Goal: Use online tool/utility: Utilize a website feature to perform a specific function

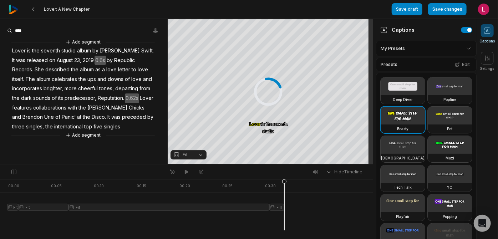
click at [466, 56] on html "Lover: A New Chapter Save draft Save changes Open user menu Captions Settings Y…" at bounding box center [249, 119] width 498 height 239
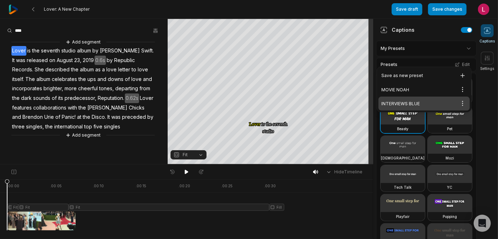
click at [418, 106] on div "INTERVIEWS BLUE Open options" at bounding box center [424, 104] width 91 height 14
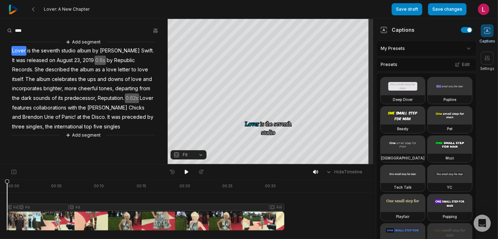
click at [485, 34] on icon at bounding box center [487, 30] width 7 height 7
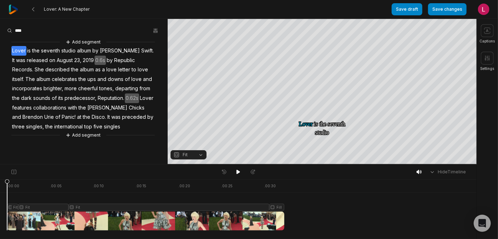
click at [78, 113] on span "with" at bounding box center [72, 108] width 11 height 10
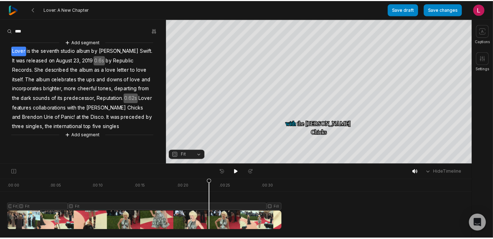
scroll to position [46, 0]
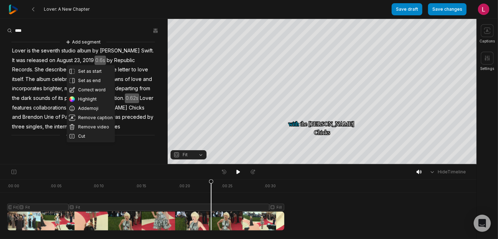
click at [91, 139] on button "Add segment" at bounding box center [83, 135] width 38 height 8
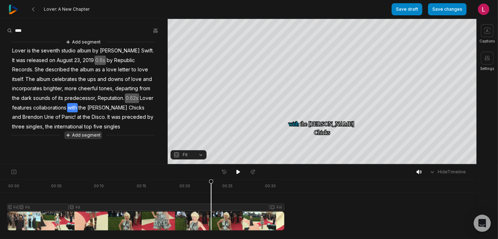
click at [85, 139] on button "Add segment" at bounding box center [83, 135] width 38 height 8
click at [18, 8] on img at bounding box center [14, 10] width 10 height 10
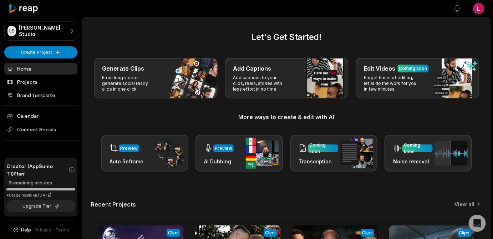
scroll to position [173, 0]
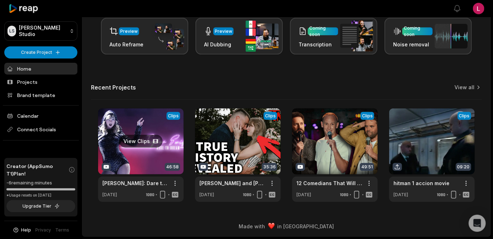
click at [137, 185] on link at bounding box center [141, 156] width 86 height 94
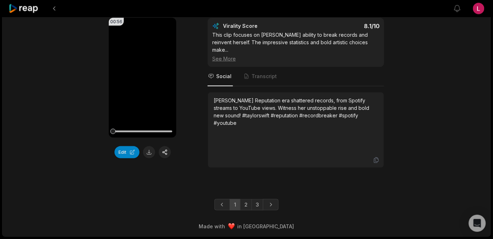
scroll to position [2259, 0]
click at [260, 199] on link "3" at bounding box center [258, 204] width 12 height 11
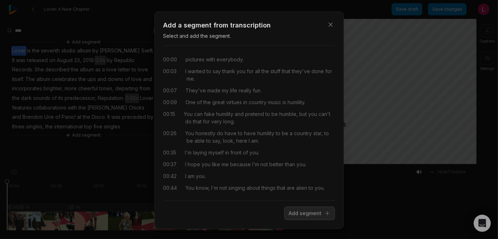
scroll to position [11721, 0]
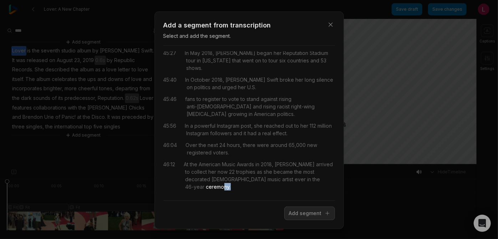
drag, startPoint x: 0, startPoint y: 0, endPoint x: 288, endPoint y: 196, distance: 348.9
click at [288, 191] on div "At the American Music Awards in 2018, Taylor arrived to collect her now 22 trop…" at bounding box center [259, 176] width 151 height 30
click at [301, 220] on button "Add segment" at bounding box center [310, 214] width 51 height 14
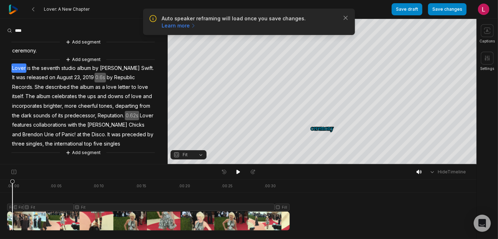
scroll to position [67, 0]
click at [95, 152] on button "Add segment" at bounding box center [83, 153] width 38 height 8
click at [343, 21] on icon "button" at bounding box center [345, 17] width 7 height 7
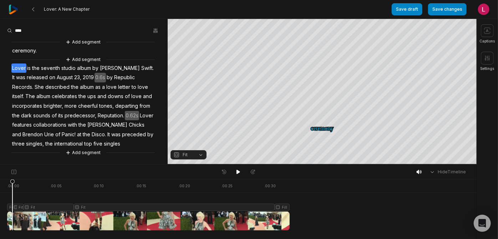
scroll to position [0, 0]
click at [37, 56] on span "ceremony." at bounding box center [24, 51] width 26 height 10
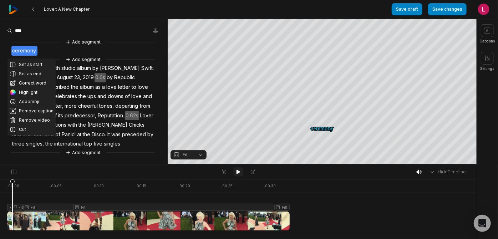
click at [237, 174] on icon at bounding box center [239, 172] width 4 height 4
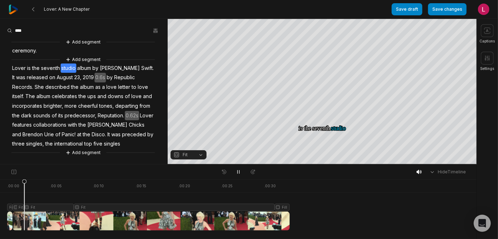
click at [35, 56] on span "ceremony." at bounding box center [24, 51] width 26 height 10
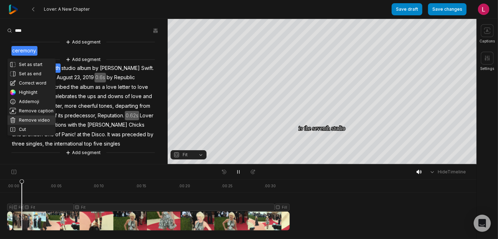
click at [34, 125] on button "Remove video" at bounding box center [31, 120] width 48 height 9
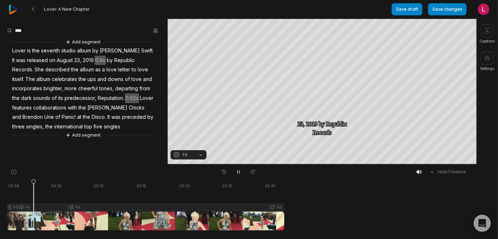
scroll to position [46, 0]
click at [91, 139] on button "Add segment" at bounding box center [83, 135] width 38 height 8
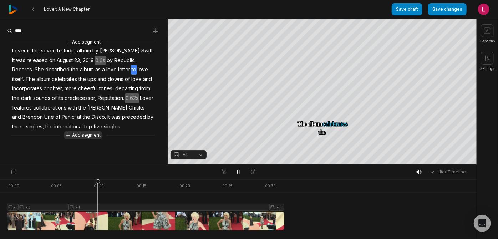
click at [85, 139] on button "Add segment" at bounding box center [83, 135] width 38 height 8
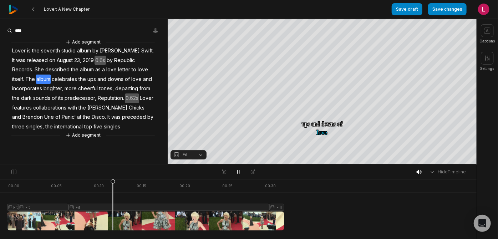
click at [102, 139] on div "Add segment Lover is the seventh studio album by Taylor Swift. It was released …" at bounding box center [84, 88] width 168 height 101
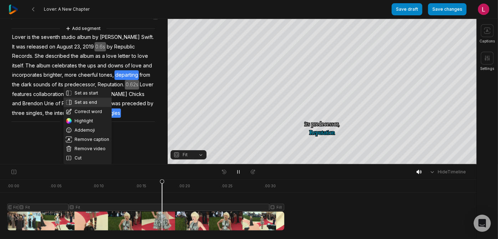
click at [100, 98] on button "Set as end" at bounding box center [88, 102] width 48 height 9
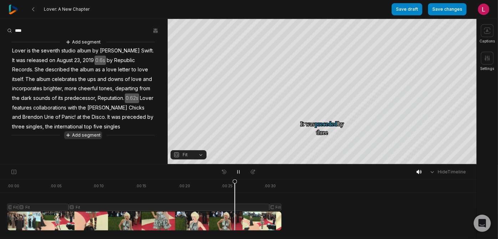
click at [77, 139] on button "Add segment" at bounding box center [83, 135] width 38 height 8
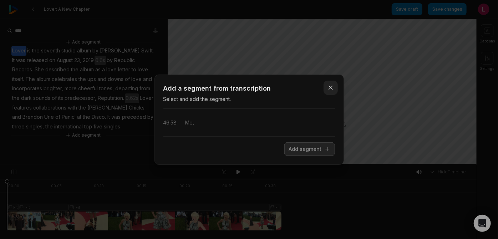
click at [327, 84] on icon "button" at bounding box center [330, 87] width 7 height 7
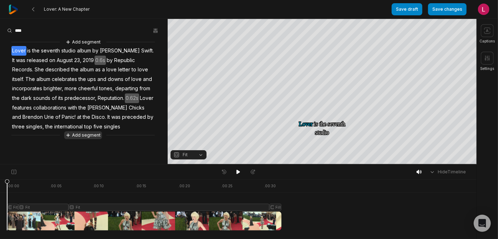
click at [87, 139] on button "Add segment" at bounding box center [83, 135] width 38 height 8
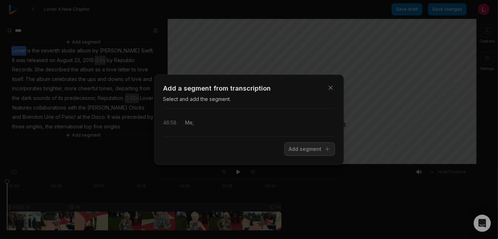
click at [194, 125] on span "Me," at bounding box center [190, 122] width 9 height 7
click at [285, 156] on button "Add segment" at bounding box center [310, 149] width 51 height 14
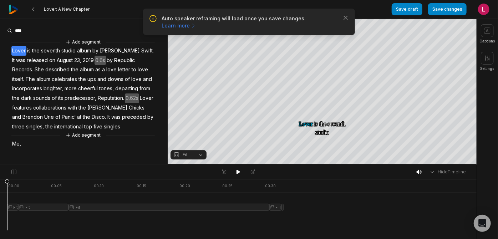
scroll to position [57, 0]
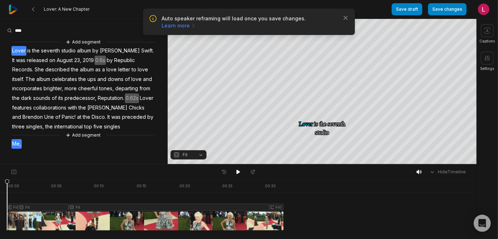
click at [20, 149] on span "Me," at bounding box center [16, 144] width 10 height 10
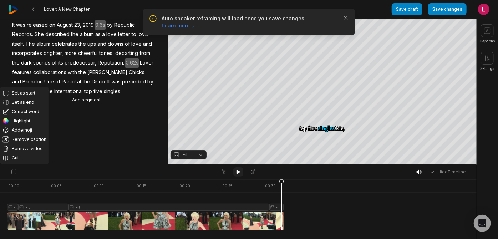
click at [234, 173] on button at bounding box center [238, 171] width 10 height 9
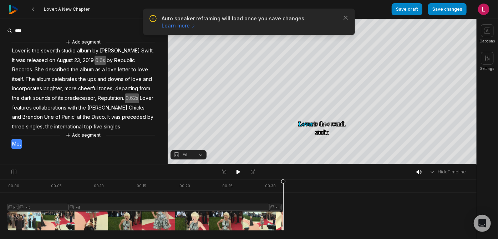
scroll to position [0, 0]
click at [82, 45] on button "Add segment" at bounding box center [83, 42] width 38 height 8
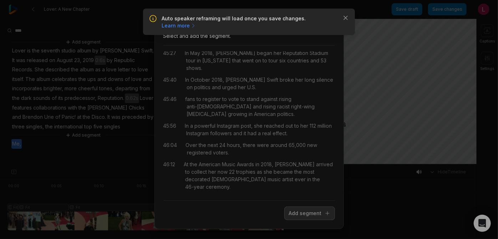
scroll to position [11721, 0]
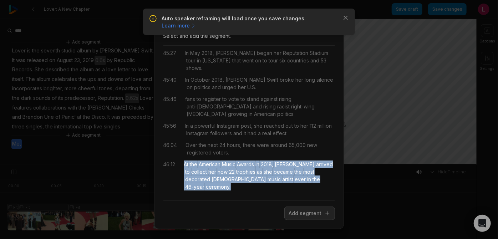
drag, startPoint x: 308, startPoint y: 197, endPoint x: 183, endPoint y: 168, distance: 128.5
click at [183, 168] on div "46:12 At the American Music Awards in 2018, Taylor arrived to collect her now 2…" at bounding box center [249, 176] width 172 height 30
click at [293, 220] on button "Add segment" at bounding box center [310, 214] width 51 height 14
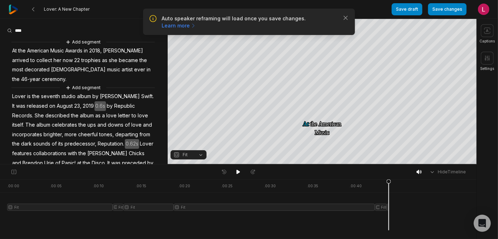
click at [15, 56] on span "At" at bounding box center [14, 51] width 6 height 10
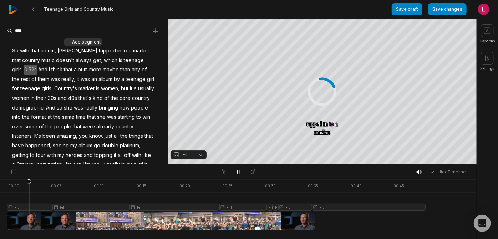
click at [85, 46] on button "Add segment" at bounding box center [83, 42] width 38 height 8
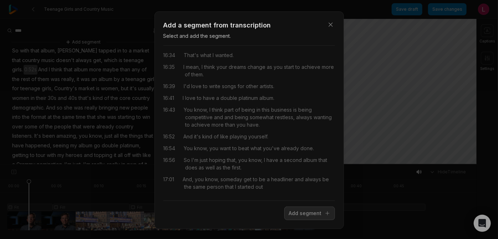
scroll to position [4184, 0]
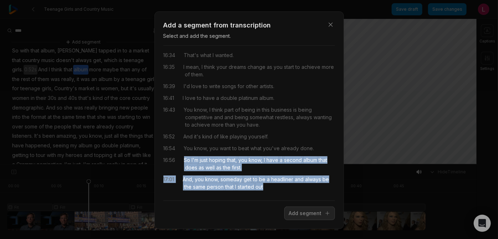
drag, startPoint x: 230, startPoint y: 203, endPoint x: 188, endPoint y: 154, distance: 64.3
click at [188, 154] on div "00:00 pictures with everybody. 00:03 I wanted to say thank you for all the stuf…" at bounding box center [249, 122] width 172 height 143
click at [297, 220] on button "Add segment" at bounding box center [310, 214] width 51 height 14
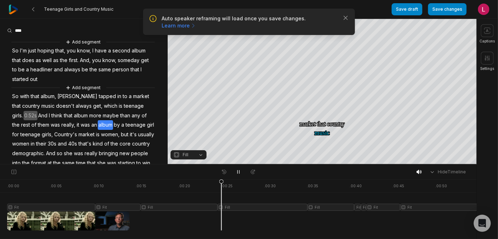
click at [19, 55] on span "So" at bounding box center [15, 51] width 8 height 10
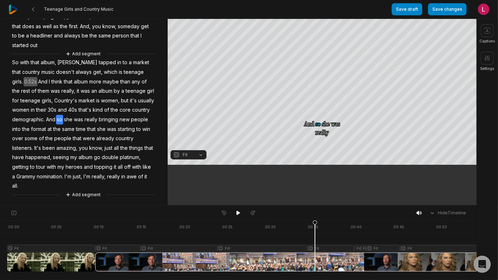
scroll to position [145, 0]
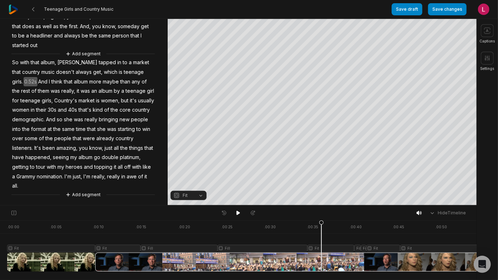
click at [323, 239] on div at bounding box center [260, 246] width 507 height 51
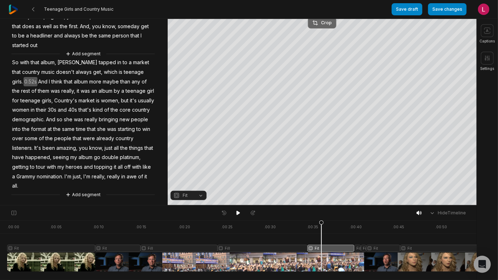
click at [322, 23] on div "Crop" at bounding box center [322, 23] width 19 height 6
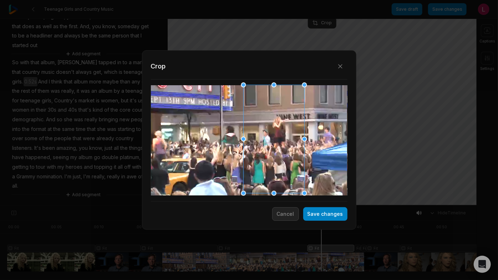
drag, startPoint x: 265, startPoint y: 143, endPoint x: 289, endPoint y: 135, distance: 25.6
click at [289, 135] on div at bounding box center [271, 139] width 61 height 109
click at [313, 216] on button "Save changes" at bounding box center [325, 214] width 44 height 14
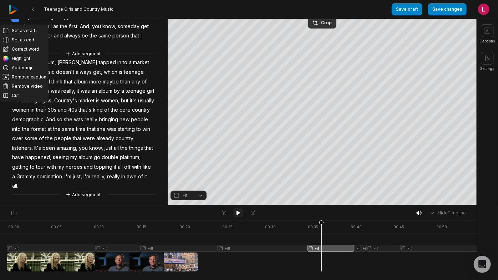
click at [236, 216] on icon at bounding box center [239, 213] width 6 height 6
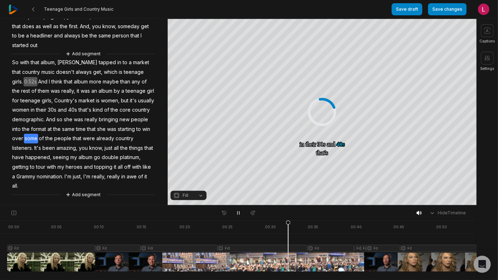
click at [290, 239] on div at bounding box center [260, 246] width 507 height 51
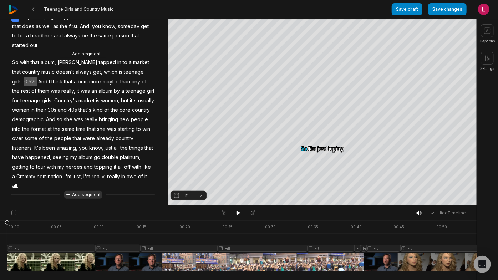
click at [95, 192] on button "Add segment" at bounding box center [83, 195] width 38 height 8
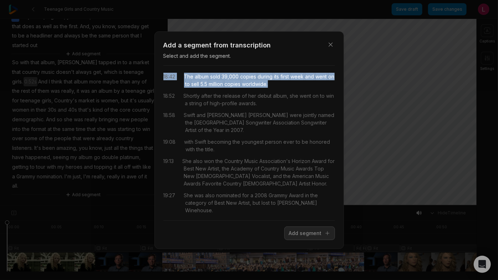
scroll to position [0, 0]
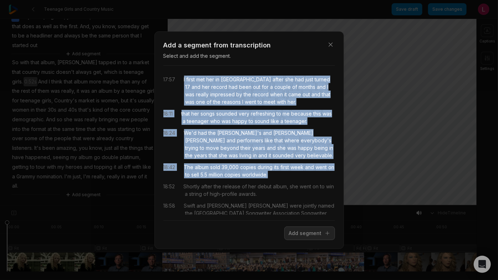
drag, startPoint x: 233, startPoint y: 156, endPoint x: 183, endPoint y: 78, distance: 92.6
click at [183, 78] on div "17:57 I first met her in Nashville after she had just turned 17 and her record …" at bounding box center [249, 142] width 172 height 143
click at [285, 239] on button "Add segment" at bounding box center [310, 234] width 51 height 14
